Goal: Find specific page/section: Find specific page/section

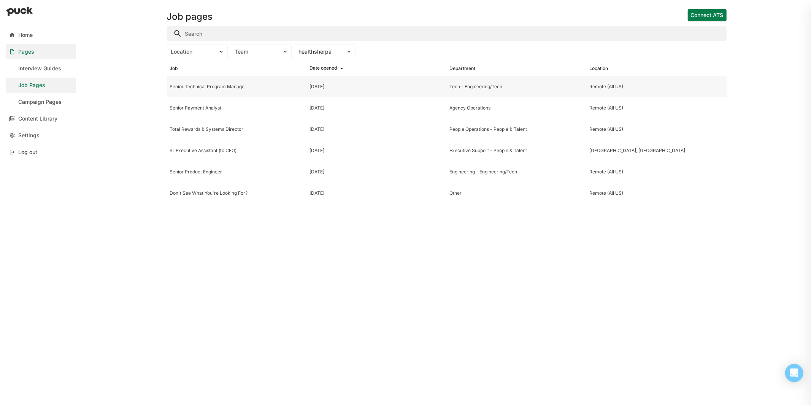
click at [217, 84] on div "Senior Technical Program Manager" at bounding box center [237, 86] width 134 height 5
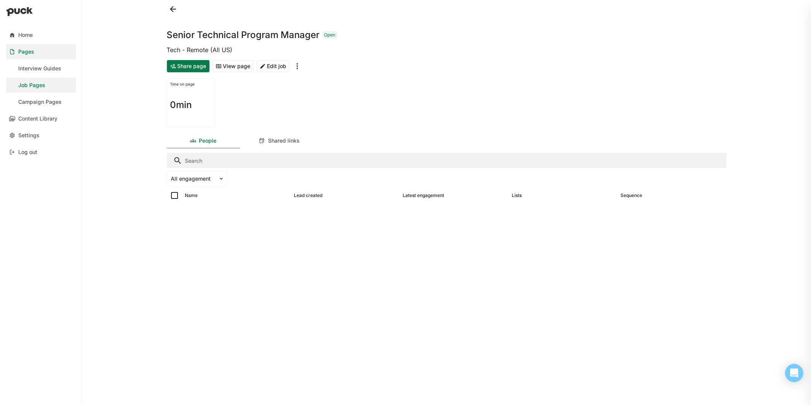
click at [228, 69] on button "View page" at bounding box center [233, 66] width 41 height 12
